Goal: Task Accomplishment & Management: Manage account settings

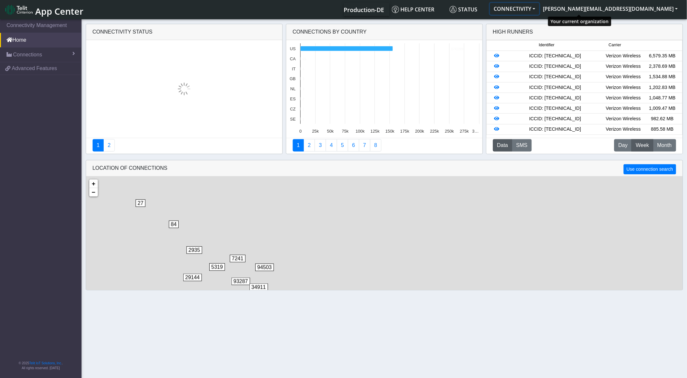
click at [539, 8] on button "CONNECTIVITY" at bounding box center [514, 9] width 49 height 12
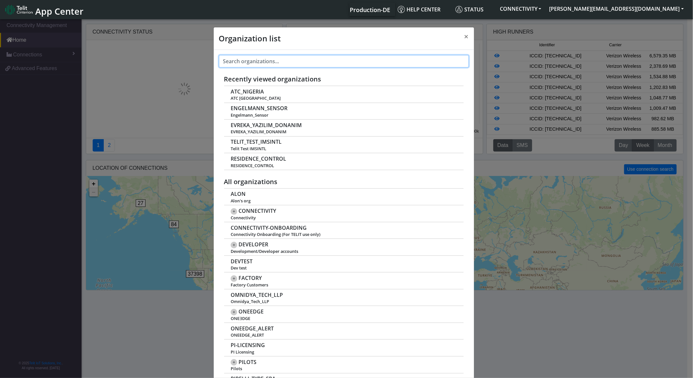
click at [345, 63] on input "text" at bounding box center [344, 61] width 250 height 12
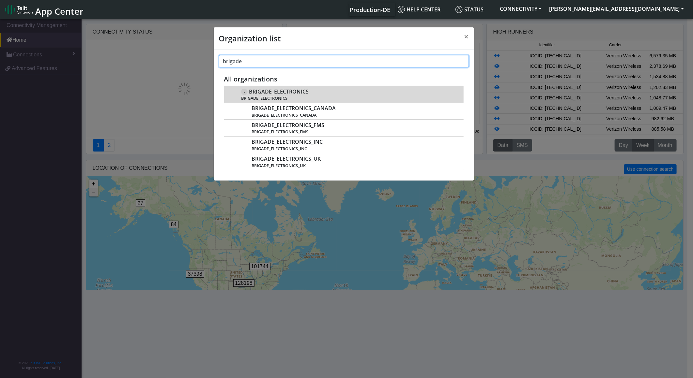
type input "brigade"
click at [333, 88] on div "- BRIGADE_ELECTRONICS BRIGADE_ELECTRONICS" at bounding box center [348, 94] width 215 height 13
click at [322, 100] on span "BRIGADE_ELECTRONICS" at bounding box center [348, 98] width 215 height 5
click at [261, 89] on span "BRIGADE_ELECTRONICS" at bounding box center [279, 92] width 60 height 6
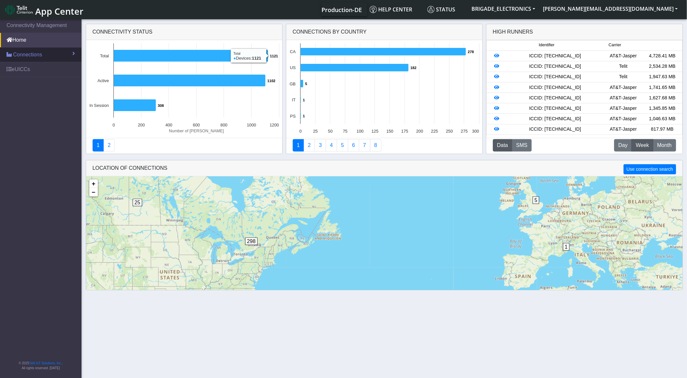
click at [31, 52] on span "Connections" at bounding box center [27, 55] width 29 height 8
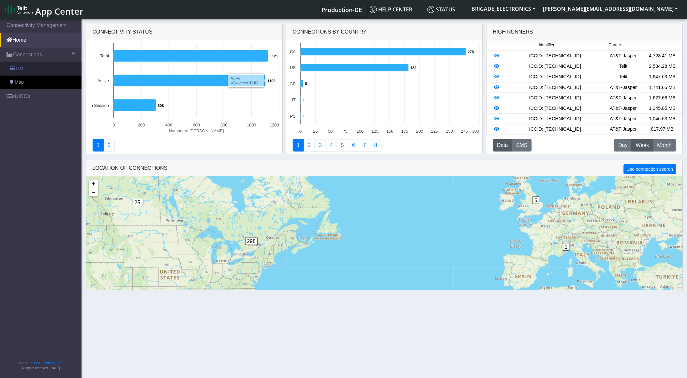
click at [23, 70] on link "List" at bounding box center [41, 69] width 82 height 14
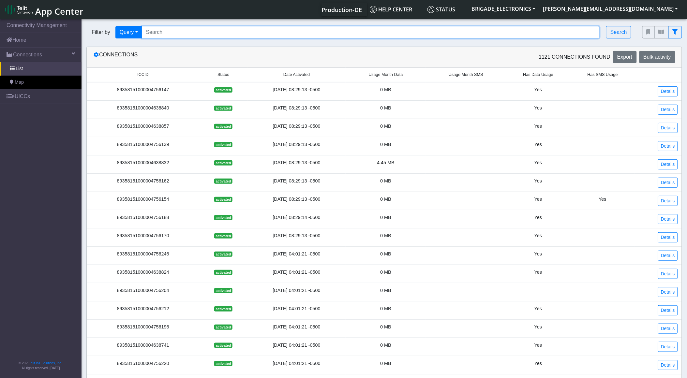
click at [251, 28] on input "Search..." at bounding box center [371, 32] width 458 height 12
paste input "89358151000008435912"
type input "89358151000008435912"
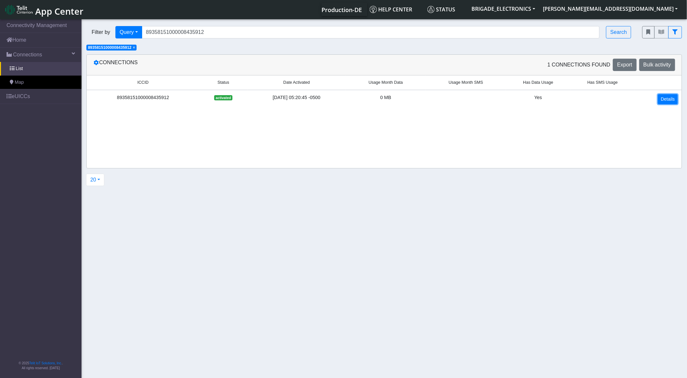
click at [671, 103] on link "Details" at bounding box center [668, 99] width 20 height 10
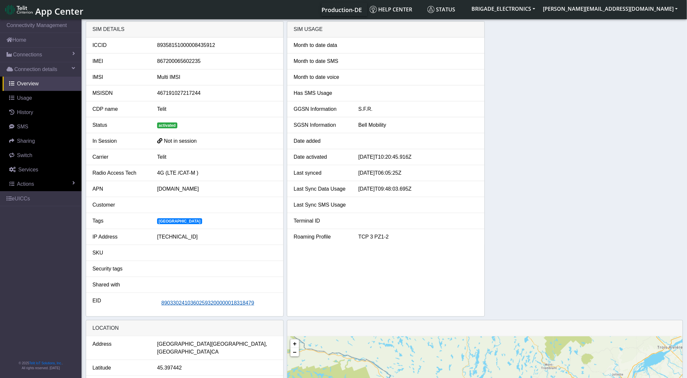
click at [193, 304] on span "89033024103602593200000018318479" at bounding box center [207, 303] width 93 height 6
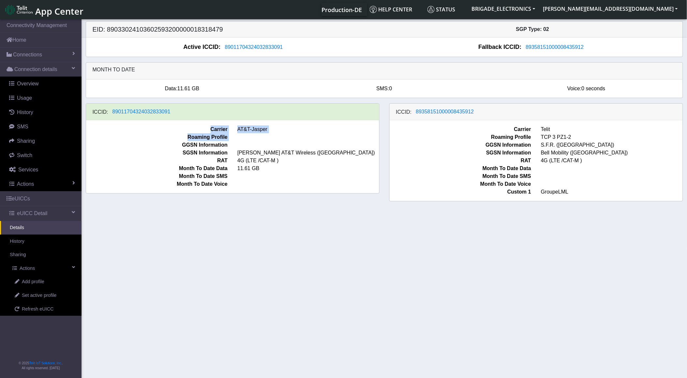
drag, startPoint x: 180, startPoint y: 110, endPoint x: 116, endPoint y: 148, distance: 74.7
click at [116, 148] on div "ICCID: 89011704324032833091 Carrier AT&T-Jasper Roaming Profile GGSN Informatio…" at bounding box center [233, 148] width 294 height 90
drag, startPoint x: 116, startPoint y: 148, endPoint x: 185, endPoint y: 223, distance: 101.3
click at [185, 223] on section "Connectivity Management Home Connections List Map Connection details Overview U…" at bounding box center [343, 199] width 687 height 363
click at [154, 110] on span "89011704324032833091" at bounding box center [142, 112] width 58 height 6
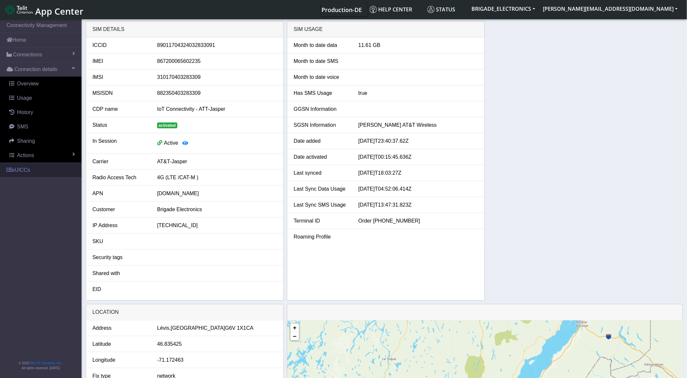
click at [31, 170] on link "eUICCs" at bounding box center [41, 170] width 82 height 14
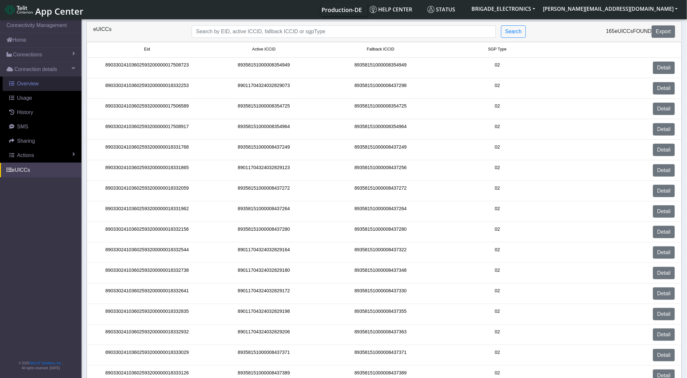
click at [37, 84] on span "Overview" at bounding box center [28, 84] width 22 height 6
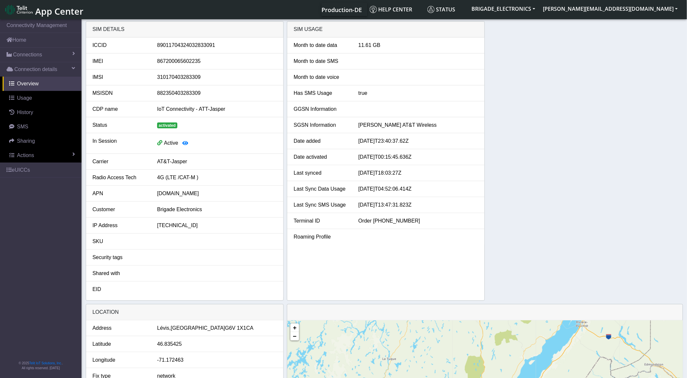
click at [201, 45] on div "89011704324032833091" at bounding box center [216, 45] width 129 height 8
copy div "89011704324032833091"
click at [25, 167] on link "eUICCs" at bounding box center [41, 170] width 82 height 14
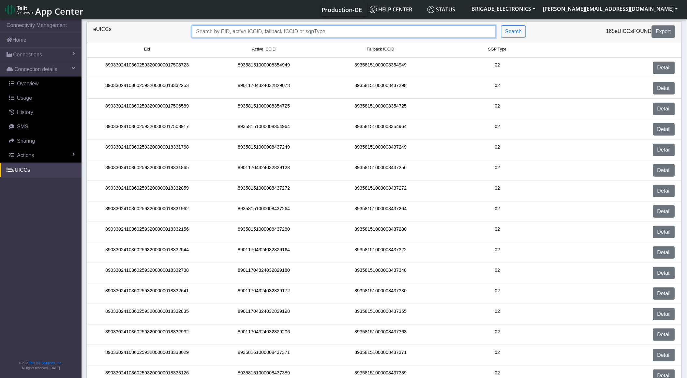
click at [219, 37] on input "Search..." at bounding box center [344, 31] width 304 height 12
paste input "89033024103602593200000018318479"
type input "89033024103602593200000018318479"
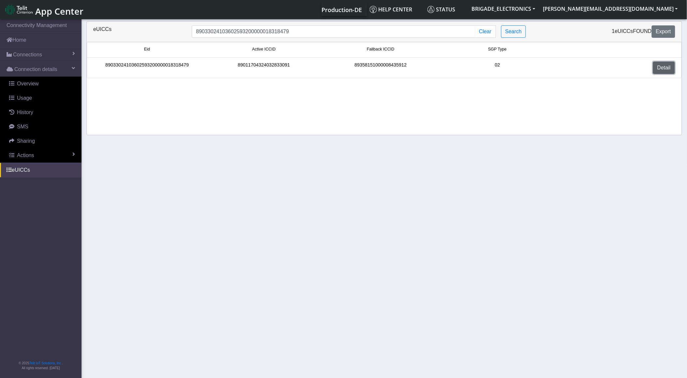
click at [661, 68] on link "Detail" at bounding box center [664, 68] width 22 height 12
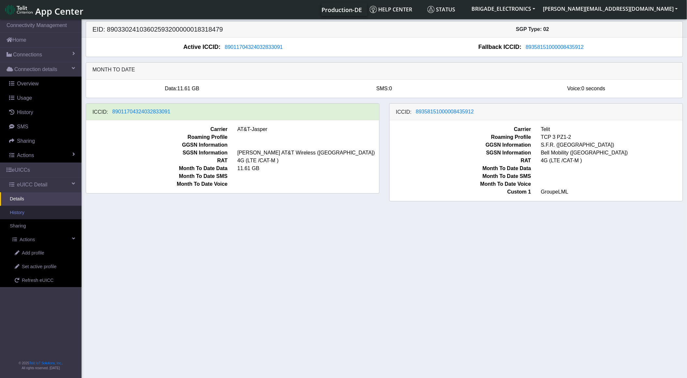
click at [28, 212] on link "History" at bounding box center [41, 213] width 82 height 14
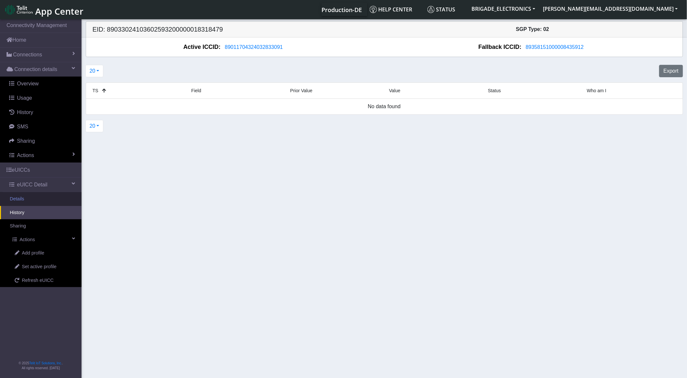
click at [20, 195] on link "Details" at bounding box center [41, 199] width 82 height 14
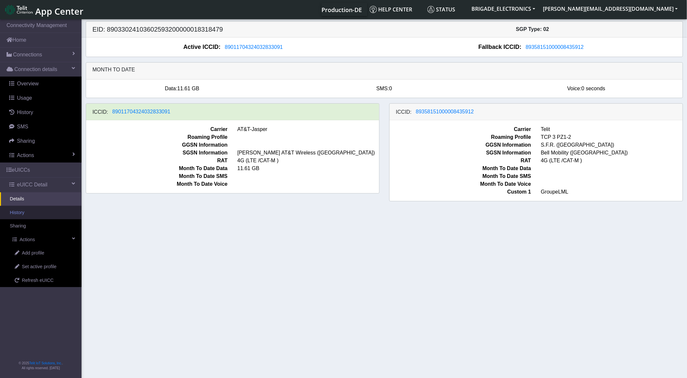
click at [15, 217] on link "History" at bounding box center [41, 213] width 82 height 14
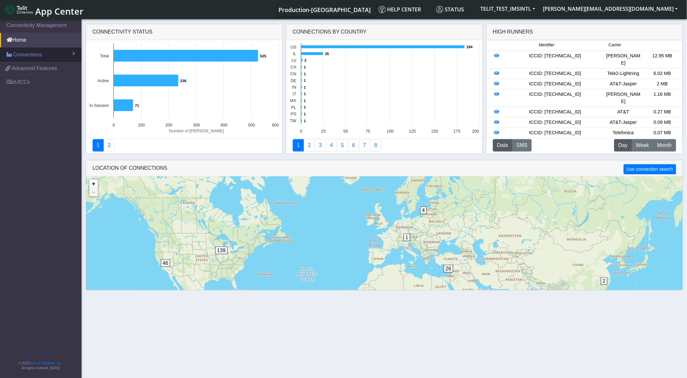
click at [27, 58] on span "Connections" at bounding box center [27, 55] width 29 height 8
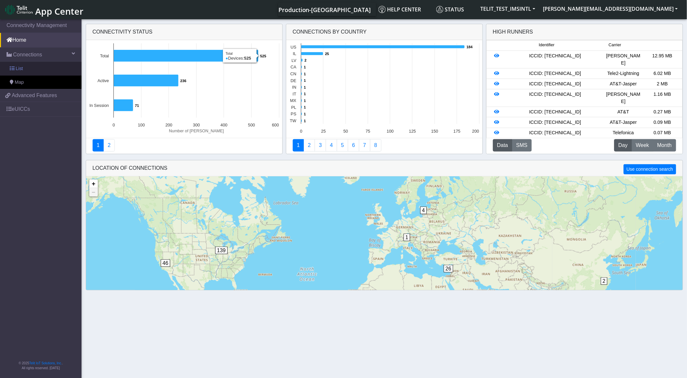
click at [58, 74] on link "List" at bounding box center [41, 69] width 82 height 14
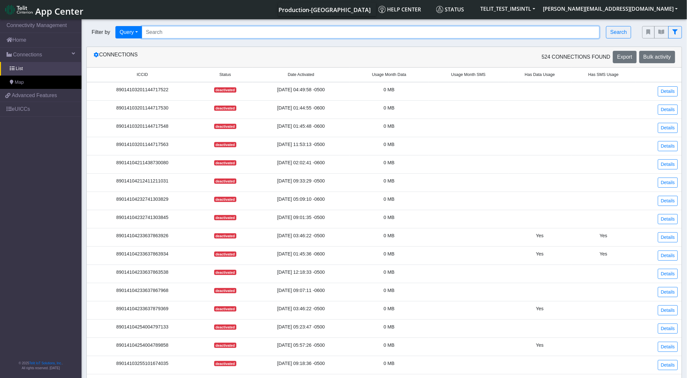
click at [193, 44] on section "Connectivity Management Home Connections List Map 047e597fd121e58d610d920768a73…" at bounding box center [343, 249] width 687 height 463
paste input "89358152000000587420"
type input "89358152000000587420"
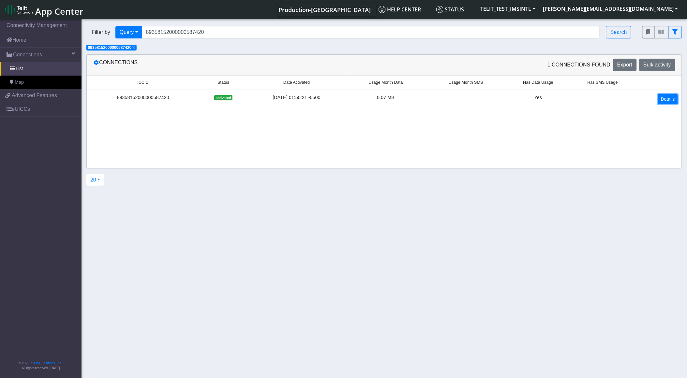
click at [665, 102] on link "Details" at bounding box center [668, 99] width 20 height 10
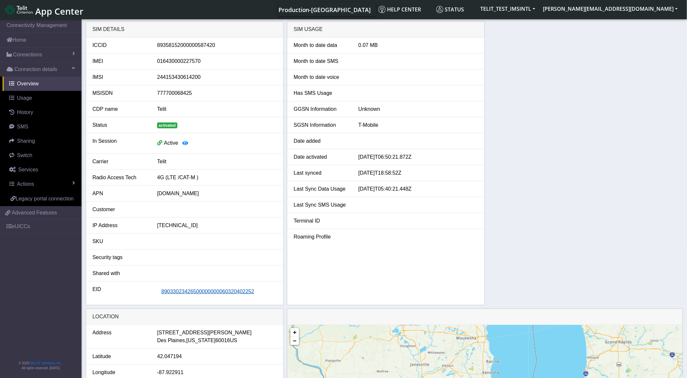
click at [181, 292] on span "89033023426500000000060320402252" at bounding box center [207, 292] width 93 height 6
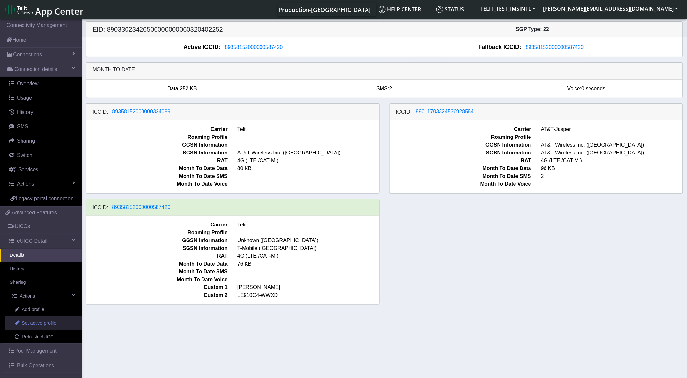
click at [41, 327] on link "Set active profile" at bounding box center [43, 324] width 77 height 14
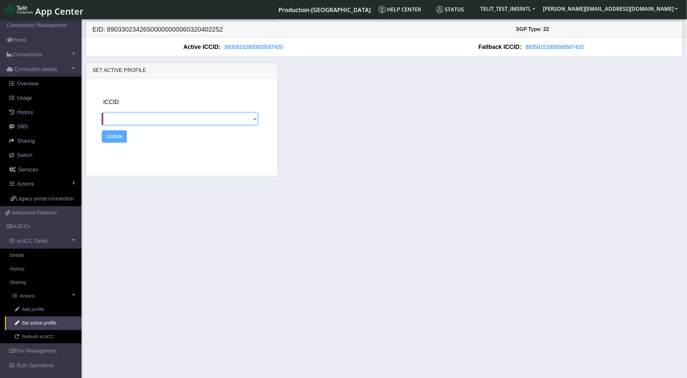
click at [173, 115] on select "89358152000000324089 89011703324536928554" at bounding box center [180, 119] width 156 height 12
select select "89358152000000324089"
click at [102, 113] on select "89358152000000324089 89011703324536928554" at bounding box center [180, 119] width 156 height 12
click at [120, 139] on button "Update" at bounding box center [114, 136] width 25 height 12
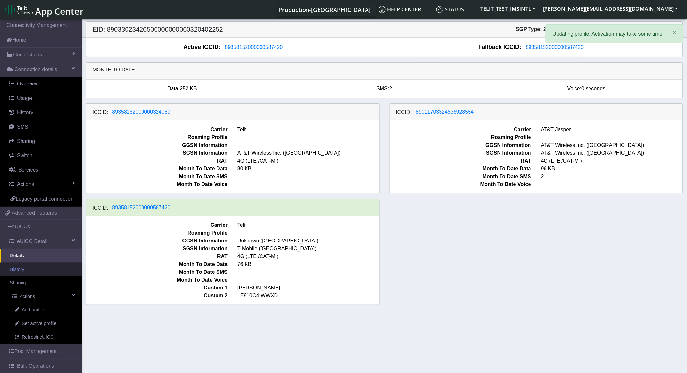
click at [23, 276] on link "History" at bounding box center [41, 270] width 82 height 14
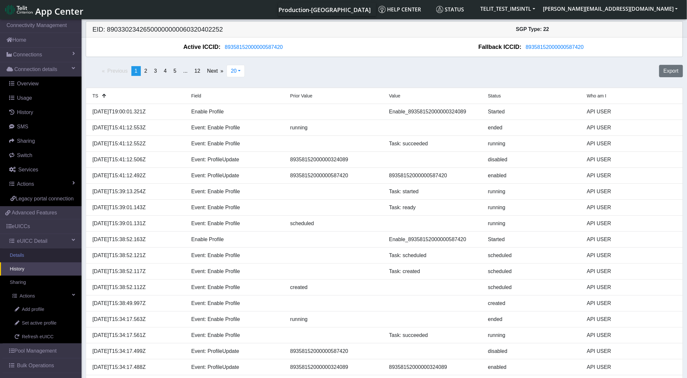
click at [21, 260] on link "Details" at bounding box center [41, 256] width 82 height 14
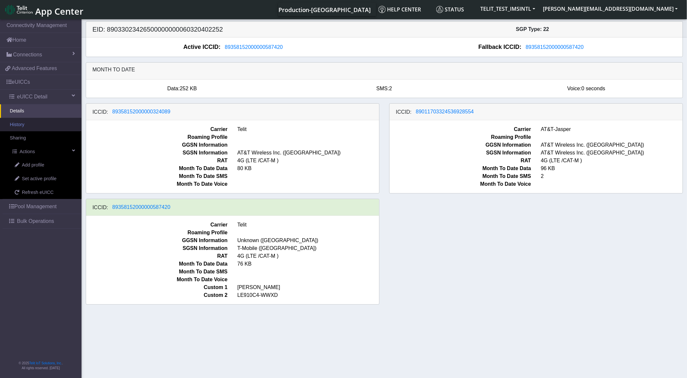
click at [31, 126] on link "History" at bounding box center [41, 125] width 82 height 14
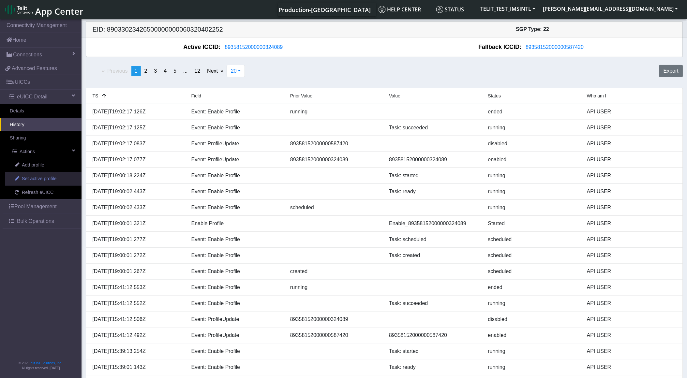
click at [63, 179] on link "Set active profile" at bounding box center [43, 179] width 77 height 14
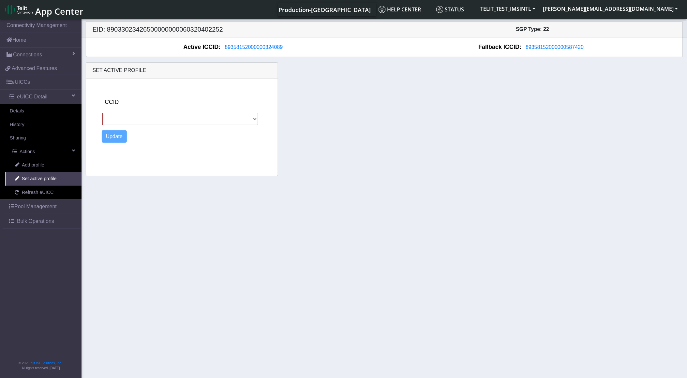
click at [162, 106] on div "ICCID [TECHNICAL_ID] 89358152000000587420" at bounding box center [189, 111] width 174 height 27
click at [166, 118] on select "89011703324536928554 89358152000000587420" at bounding box center [180, 119] width 156 height 12
select select "89358152000000587420"
click at [102, 113] on select "89011703324536928554 89358152000000587420" at bounding box center [180, 119] width 156 height 12
click at [117, 135] on button "Update" at bounding box center [114, 136] width 25 height 12
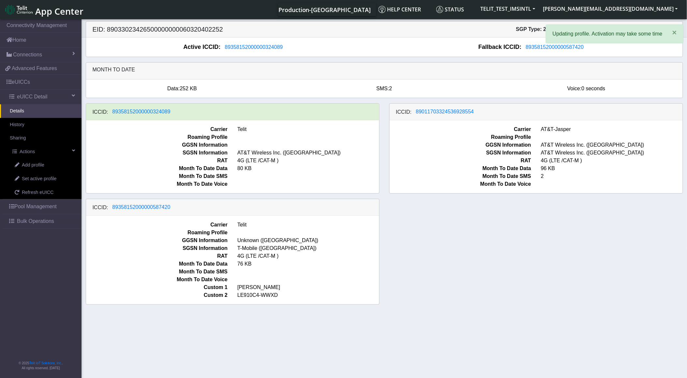
drag, startPoint x: 189, startPoint y: 206, endPoint x: 116, endPoint y: 216, distance: 73.4
click at [116, 216] on div "ICCID: 89358152000000587420" at bounding box center [232, 207] width 293 height 17
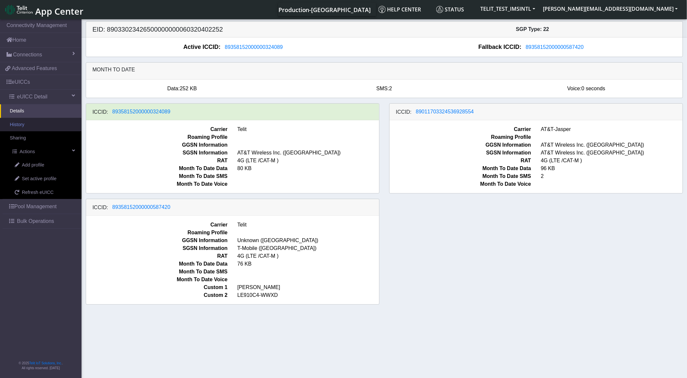
click at [19, 128] on link "History" at bounding box center [41, 125] width 82 height 14
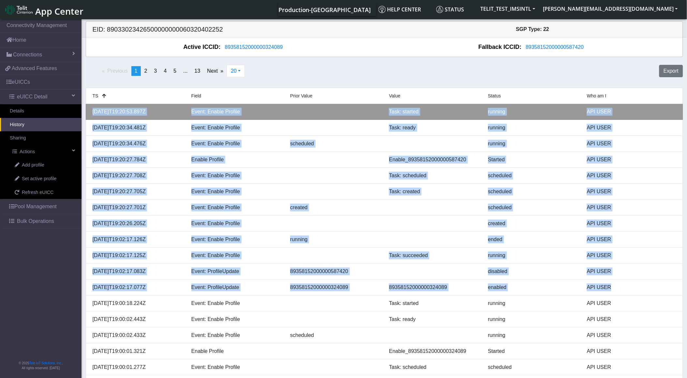
drag, startPoint x: 635, startPoint y: 287, endPoint x: 91, endPoint y: 118, distance: 570.3
click at [91, 118] on ul "TS Field Prior Value Value Status Who am I 2025-09-25T19:20:53.897Z Event: Enab…" at bounding box center [385, 256] width 598 height 336
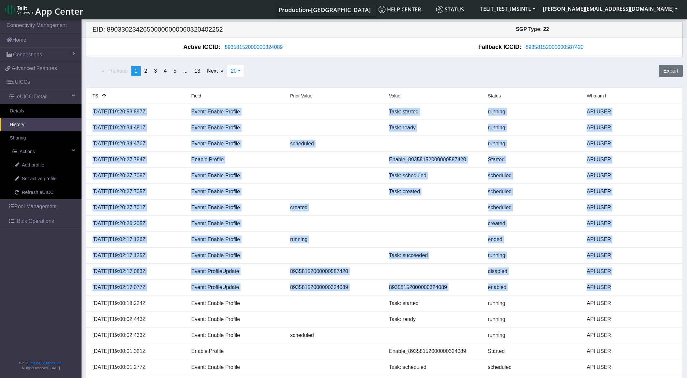
copy ul "2025-09-25T19:20:53.897Z Event: Enable Profile Task: started running API USER 2…"
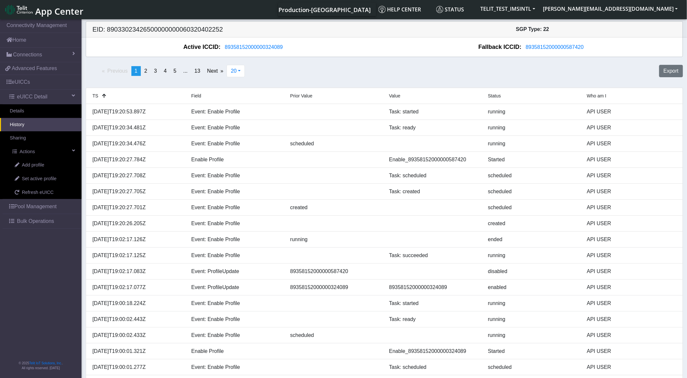
click at [100, 85] on div "Previous page 1 / 13 You're on page 1 page 2 page 3 page 4 page 5 page ... page…" at bounding box center [384, 73] width 607 height 23
